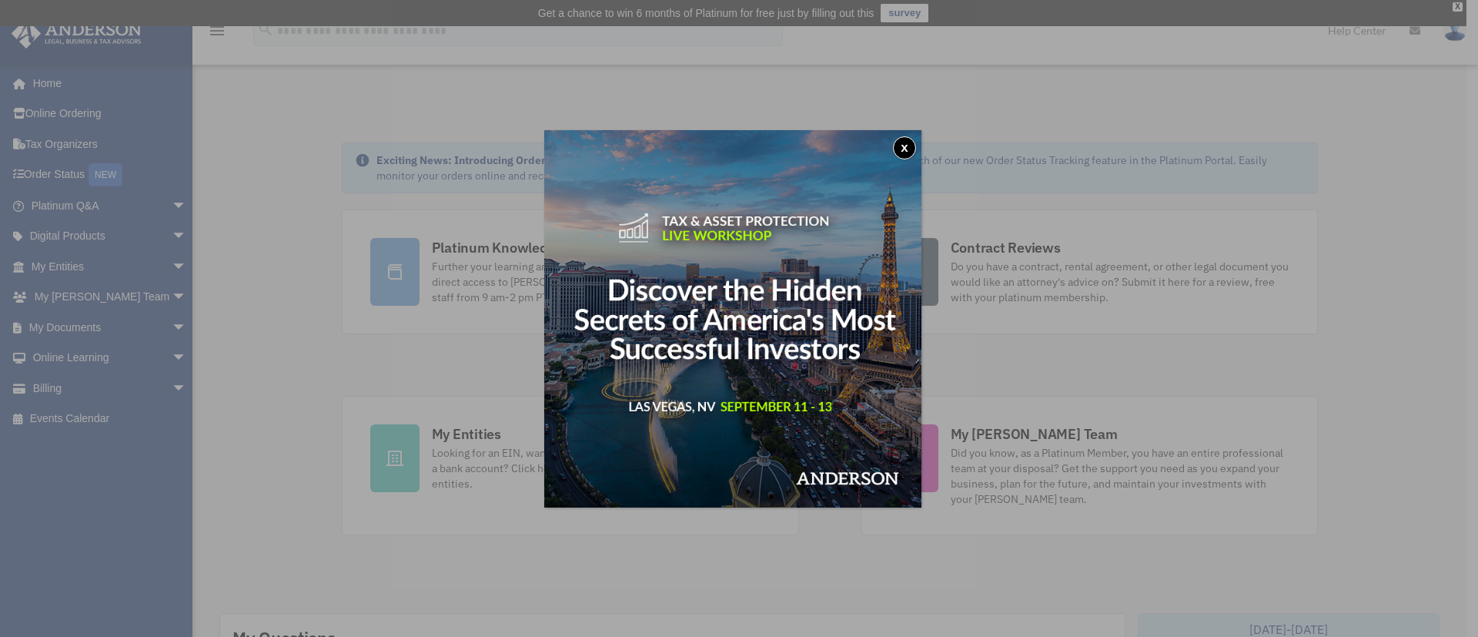
click at [911, 149] on button "x" at bounding box center [904, 147] width 23 height 23
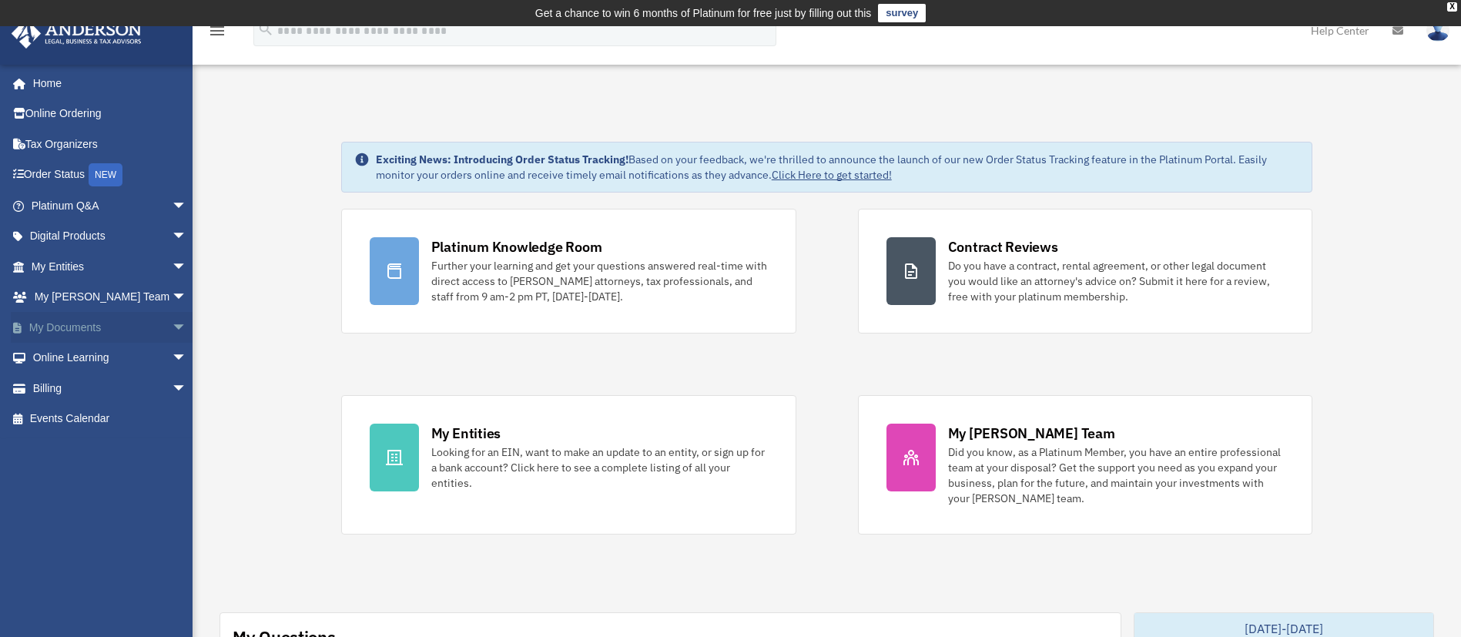
click at [172, 317] on span "arrow_drop_down" at bounding box center [187, 328] width 31 height 32
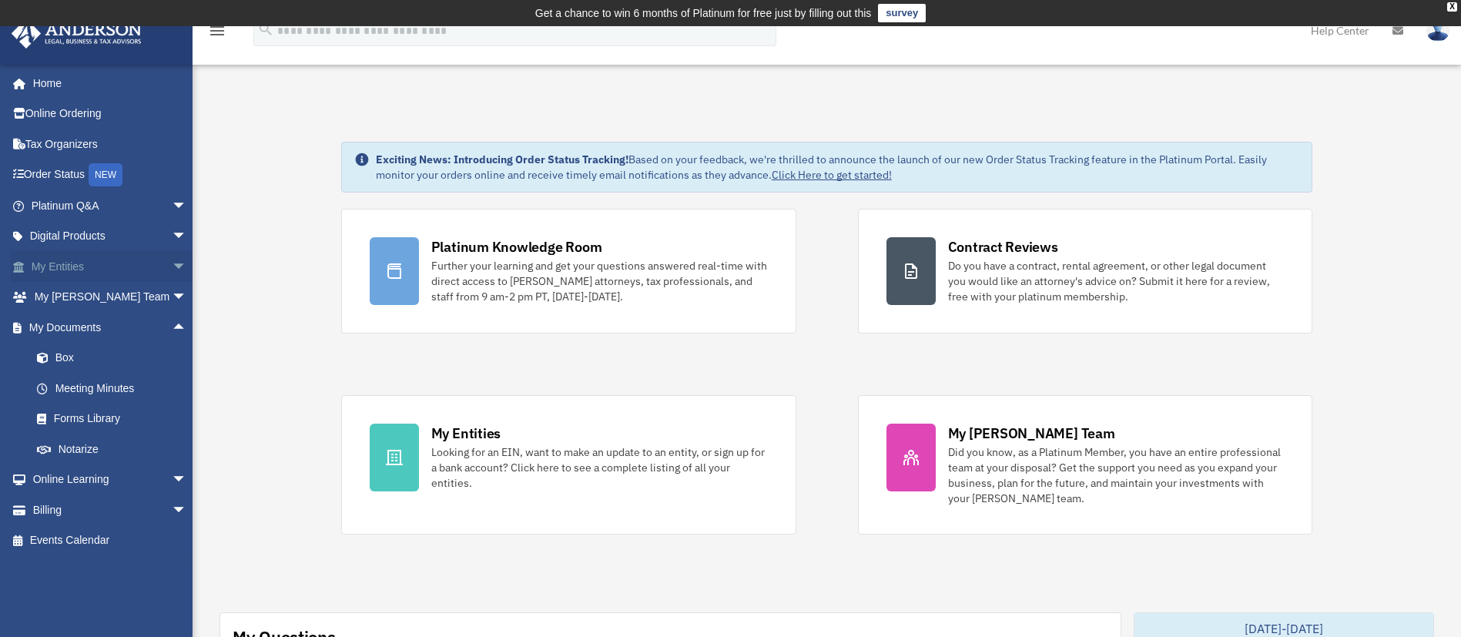
click at [172, 263] on span "arrow_drop_down" at bounding box center [187, 267] width 31 height 32
click at [108, 414] on link "My Blueprint" at bounding box center [116, 418] width 189 height 31
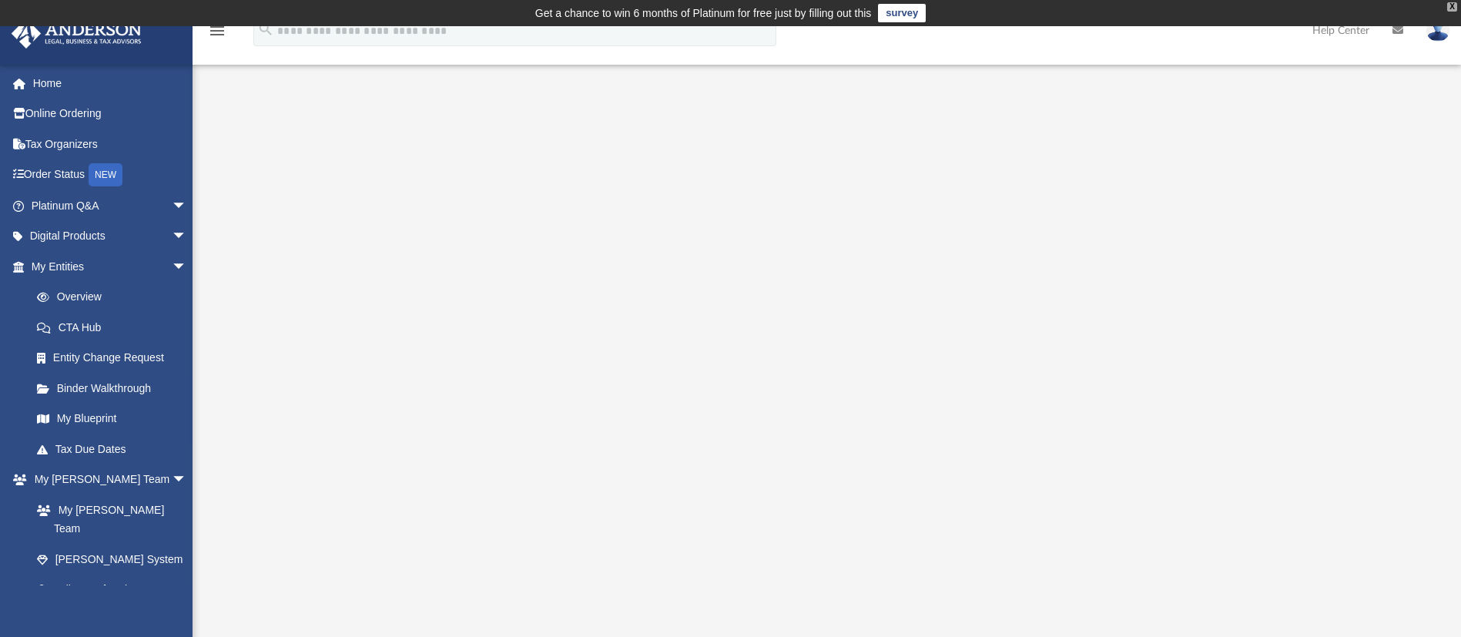
click at [1448, 5] on div "X" at bounding box center [1452, 6] width 10 height 9
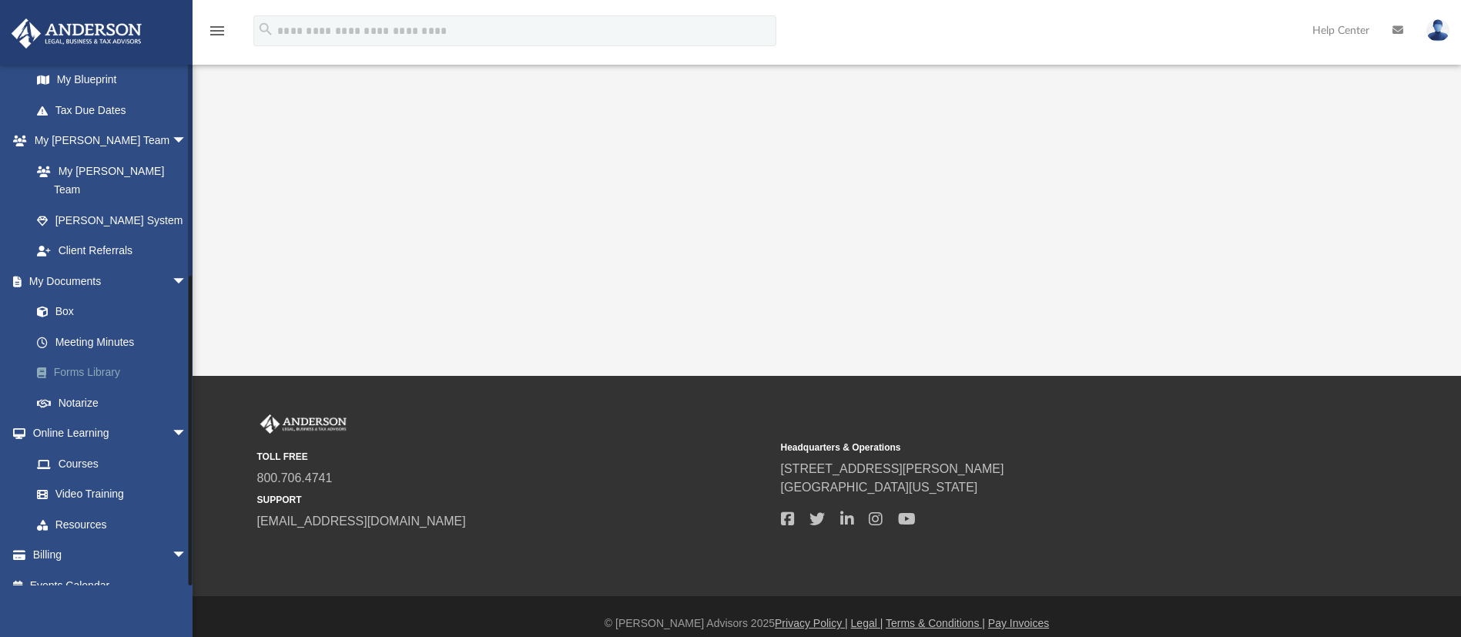
scroll to position [420, 0]
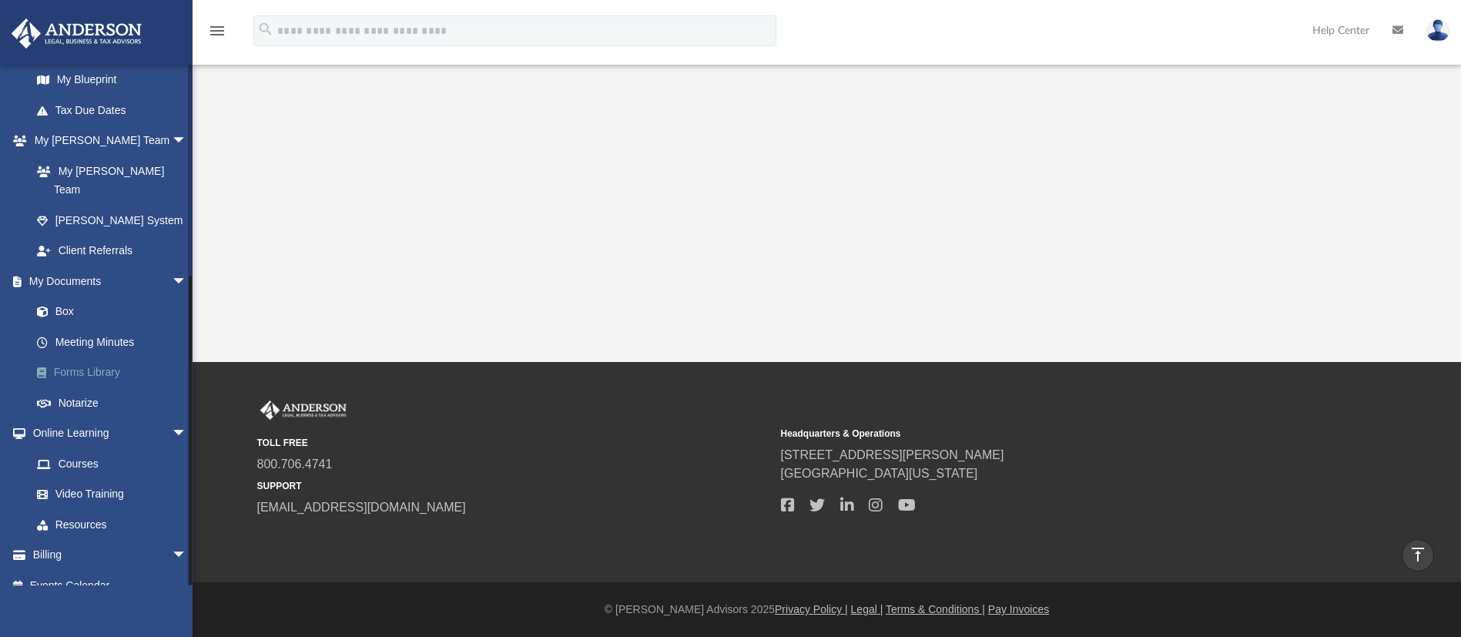
click at [91, 357] on link "Forms Library" at bounding box center [116, 372] width 189 height 31
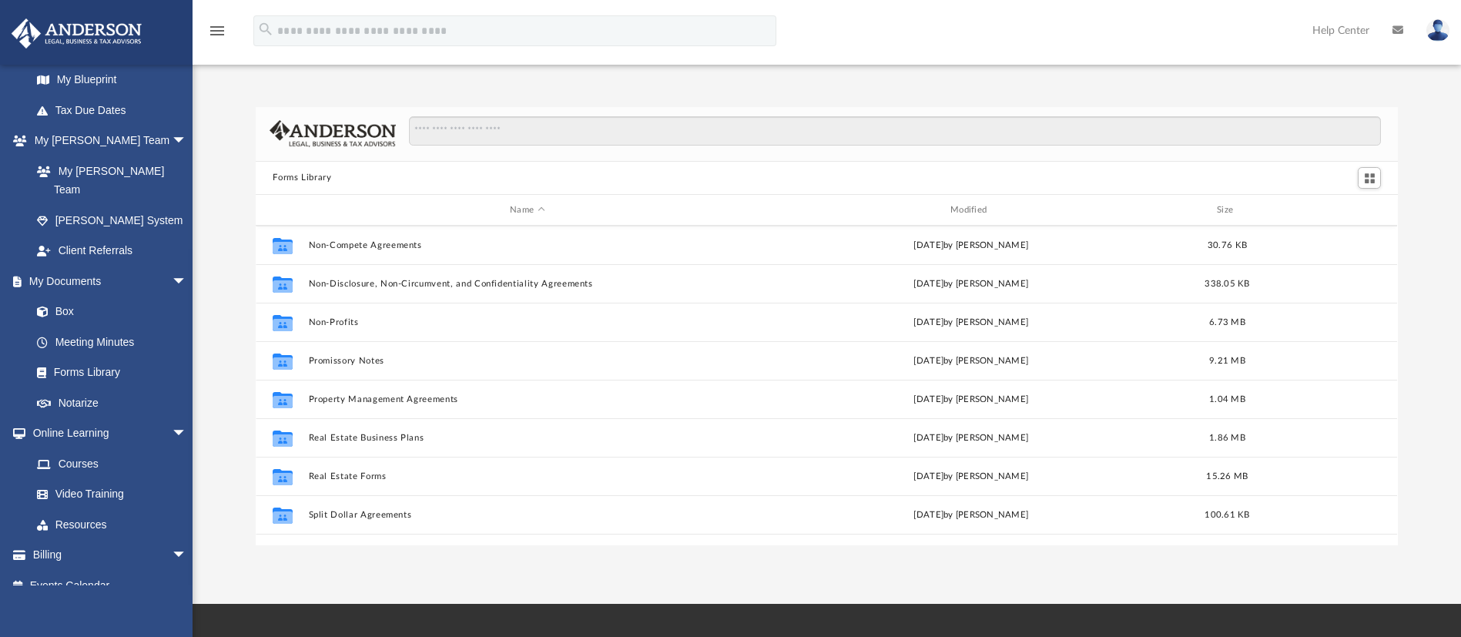
scroll to position [836, 0]
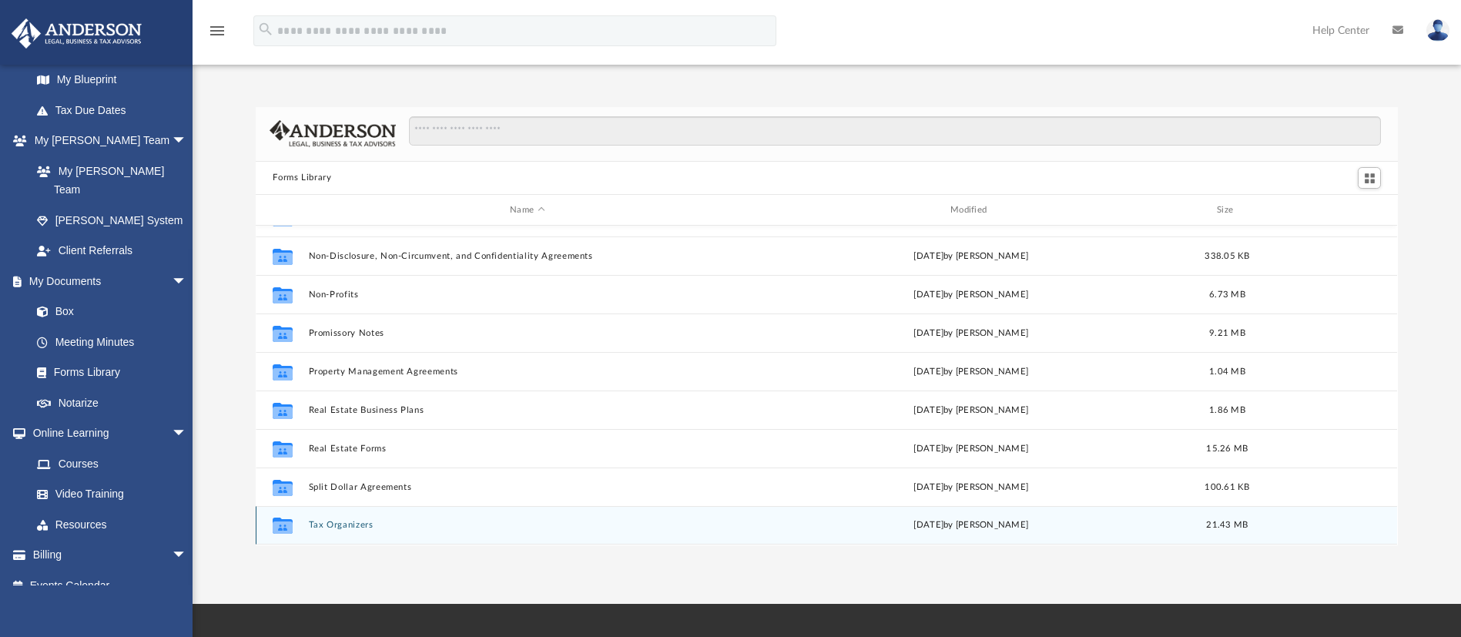
click at [353, 526] on button "Tax Organizers" at bounding box center [527, 526] width 437 height 10
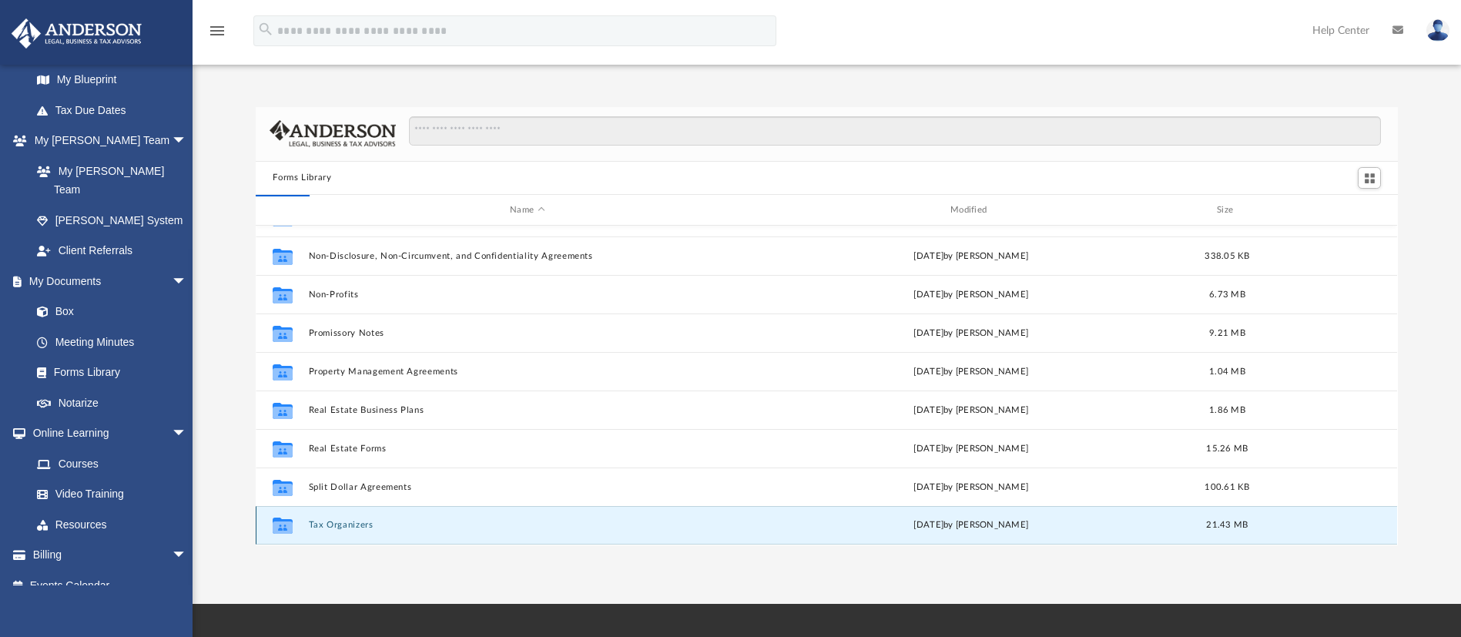
scroll to position [0, 0]
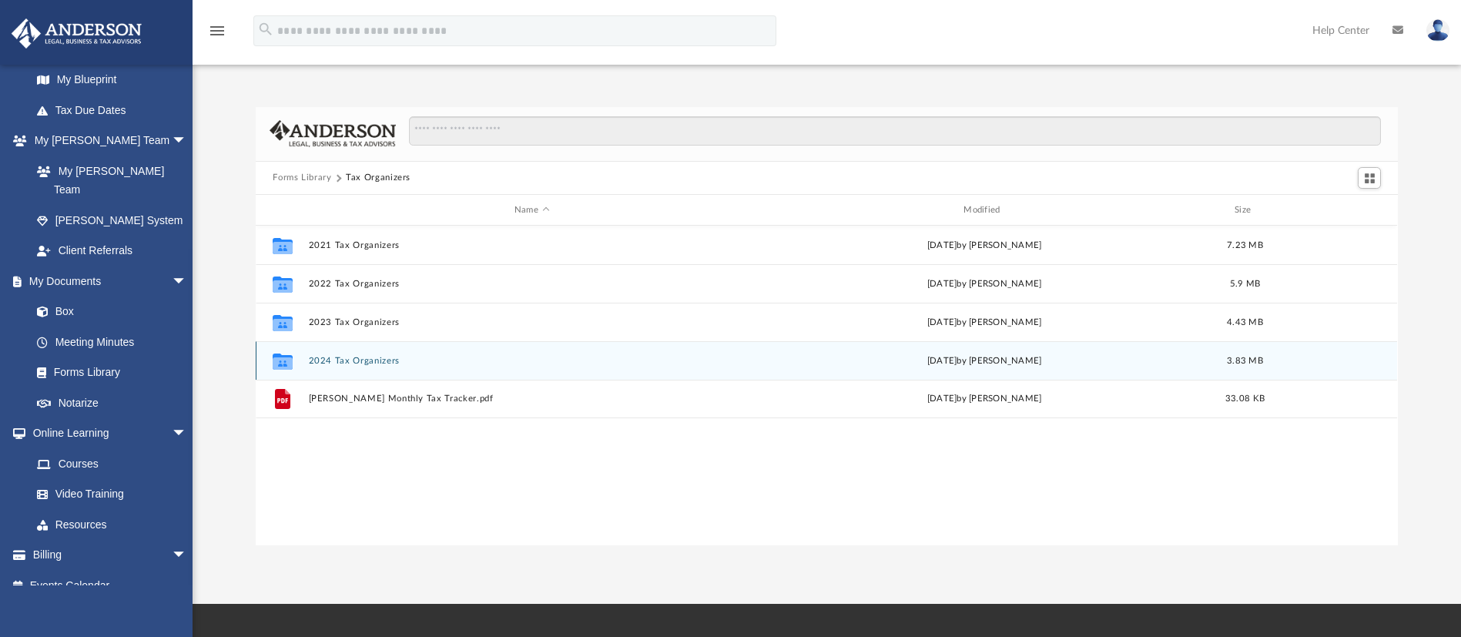
click at [367, 365] on button "2024 Tax Organizers" at bounding box center [532, 361] width 446 height 10
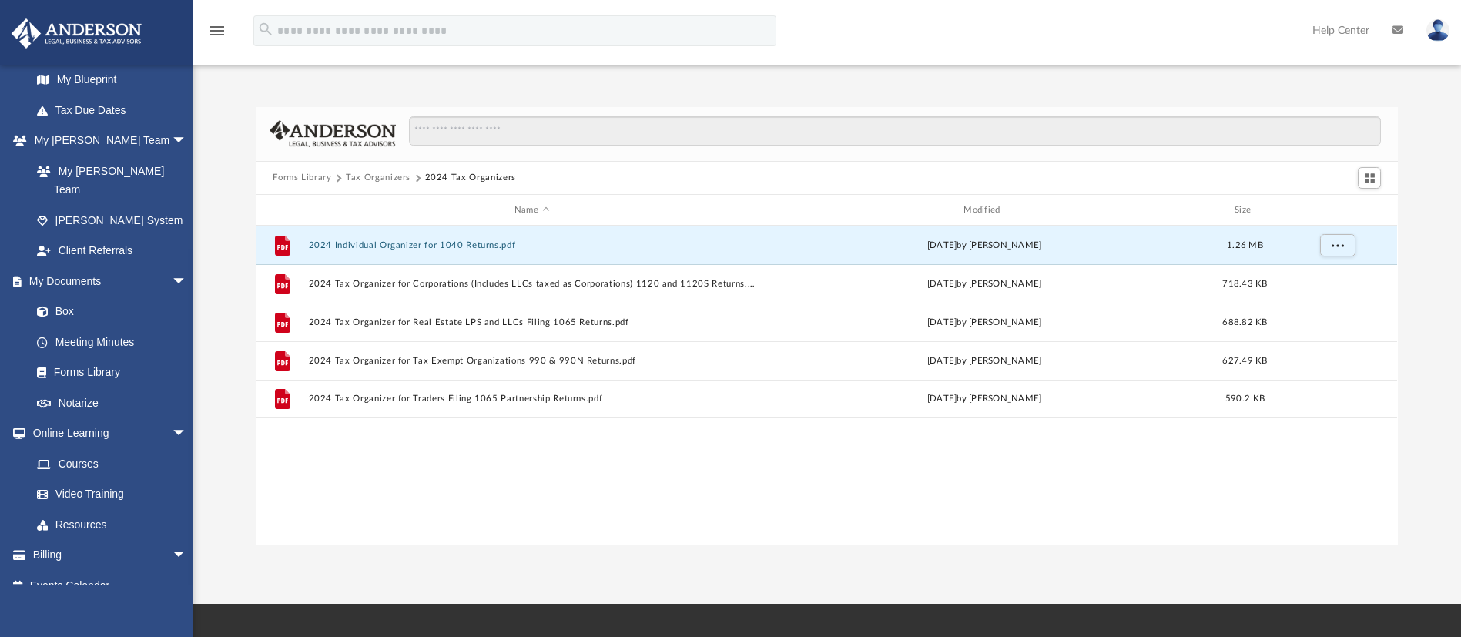
click at [440, 245] on button "2024 Individual Organizer for 1040 Returns.pdf" at bounding box center [532, 245] width 446 height 10
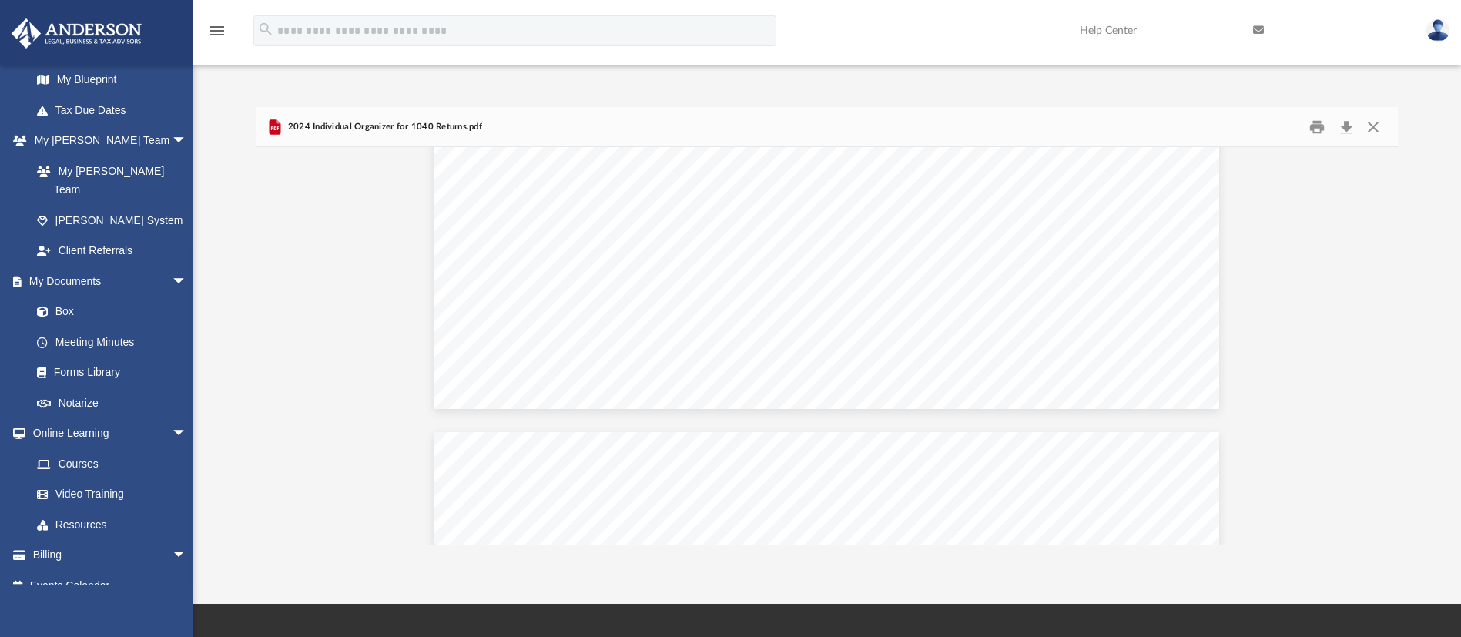
scroll to position [17389, 0]
drag, startPoint x: 1382, startPoint y: 367, endPoint x: 1371, endPoint y: 194, distance: 172.8
click at [1371, 194] on div "Forms Library Tax Organizers 2024 Tax Organizers Name Modified Size File 2024 I…" at bounding box center [826, 326] width 1141 height 438
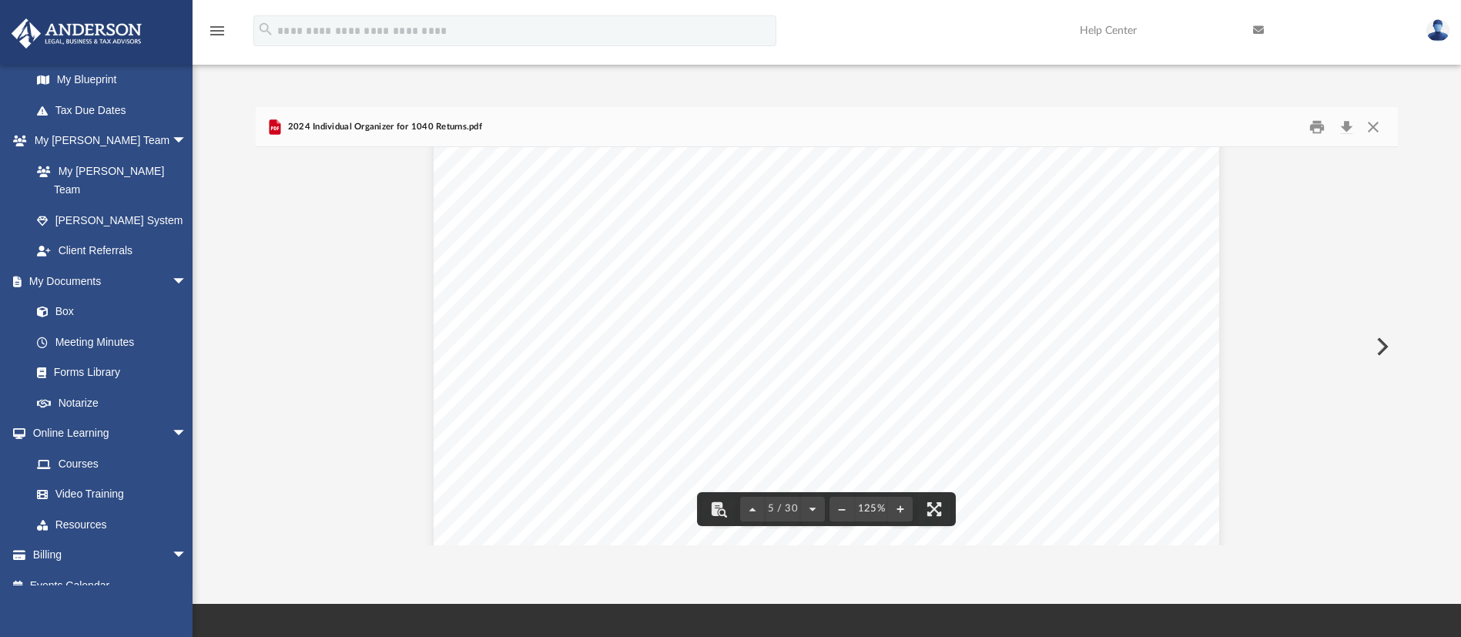
scroll to position [0, 0]
click at [1376, 134] on button "Close" at bounding box center [1373, 127] width 28 height 24
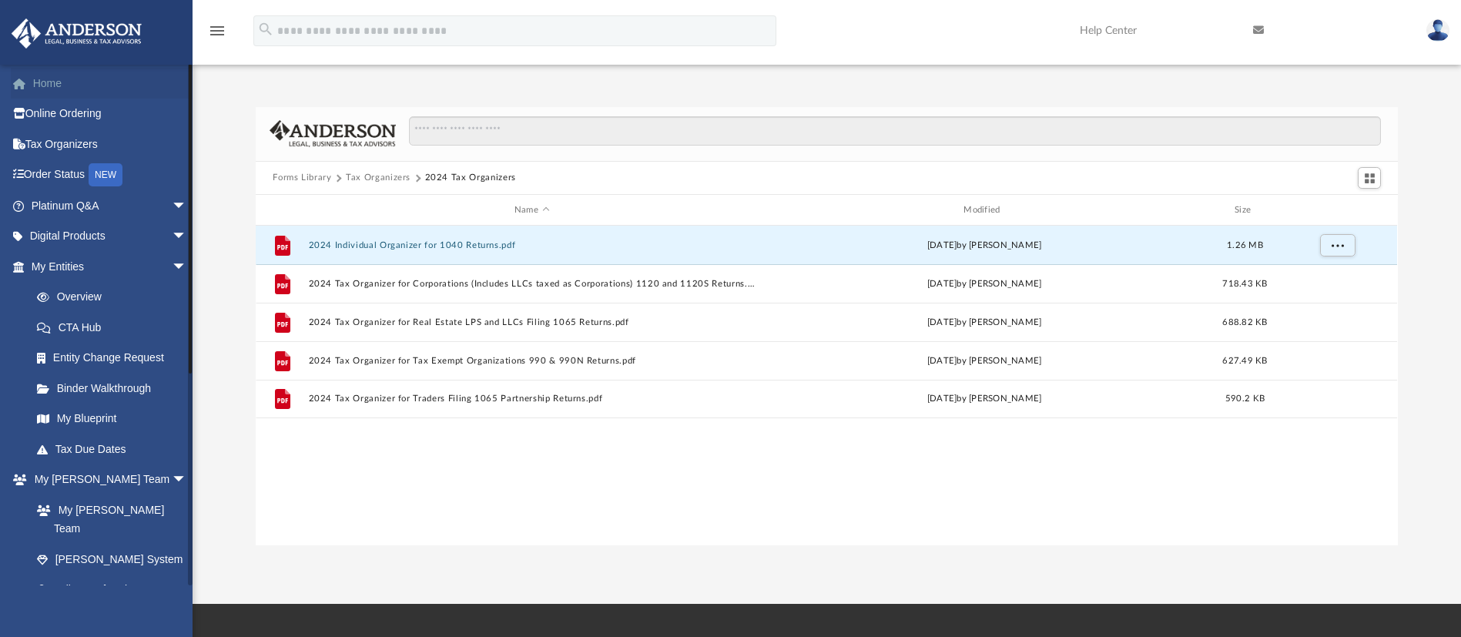
click at [83, 82] on link "Home" at bounding box center [110, 83] width 199 height 31
